Goal: Task Accomplishment & Management: Manage account settings

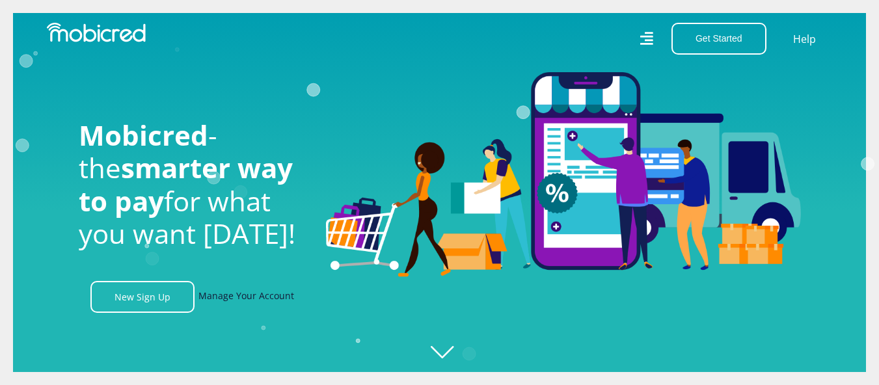
scroll to position [0, 927]
click at [273, 303] on link "Manage Your Account" at bounding box center [246, 297] width 96 height 32
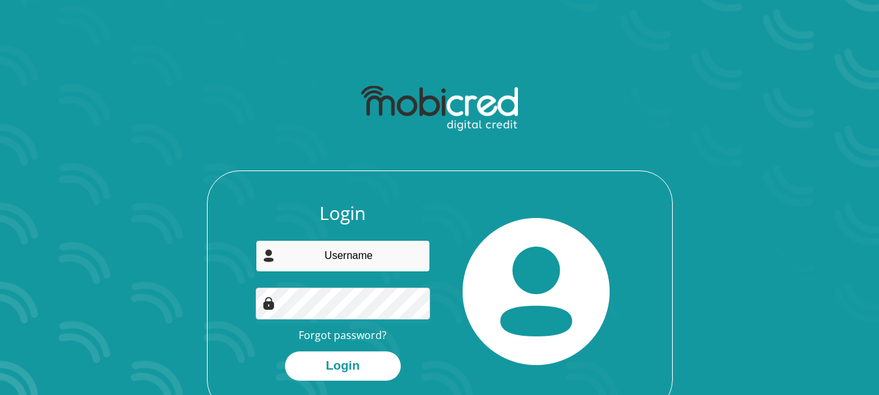
click at [376, 268] on input "email" at bounding box center [343, 256] width 174 height 32
type input "[EMAIL_ADDRESS][DOMAIN_NAME]"
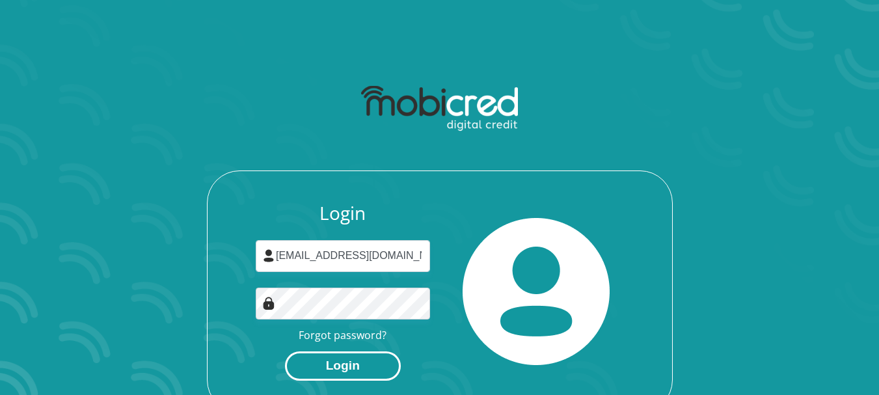
click at [354, 367] on button "Login" at bounding box center [343, 365] width 116 height 29
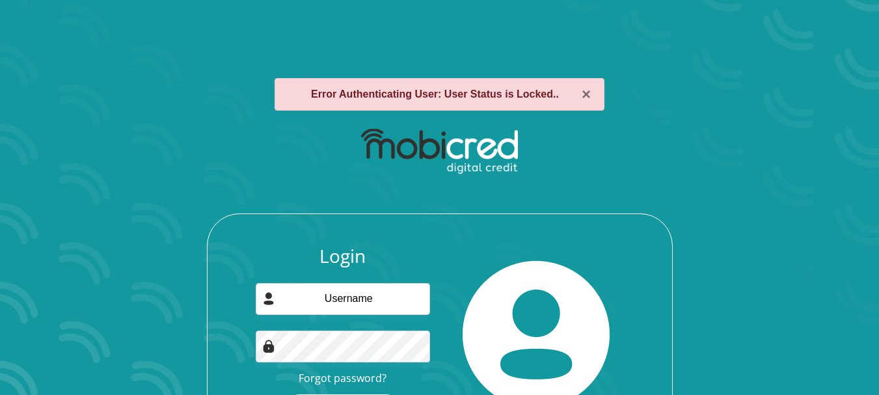
click at [503, 96] on strong "Error Authenticating User: User Status is Locked.." at bounding box center [435, 93] width 248 height 11
click at [582, 93] on button "×" at bounding box center [586, 95] width 9 height 16
